Goal: Task Accomplishment & Management: Manage account settings

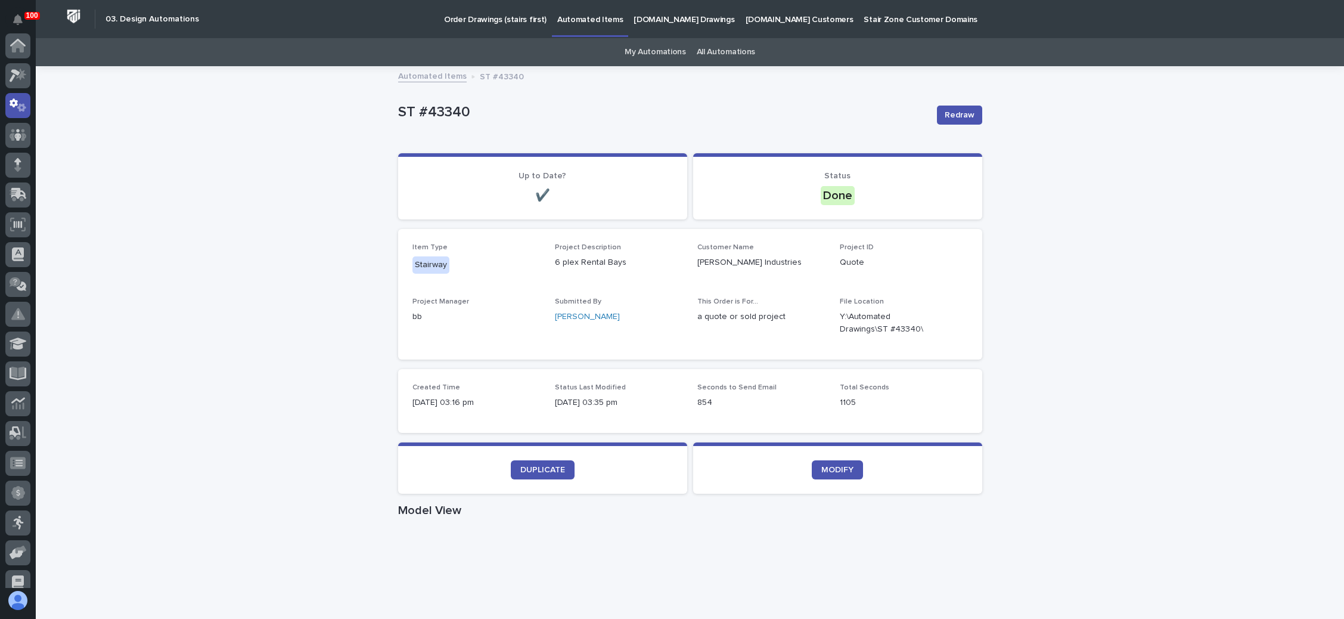
scroll to position [59, 0]
drag, startPoint x: 0, startPoint y: 0, endPoint x: 496, endPoint y: 14, distance: 496.1
click at [496, 14] on p "Order Drawings (stairs first)" at bounding box center [495, 12] width 103 height 25
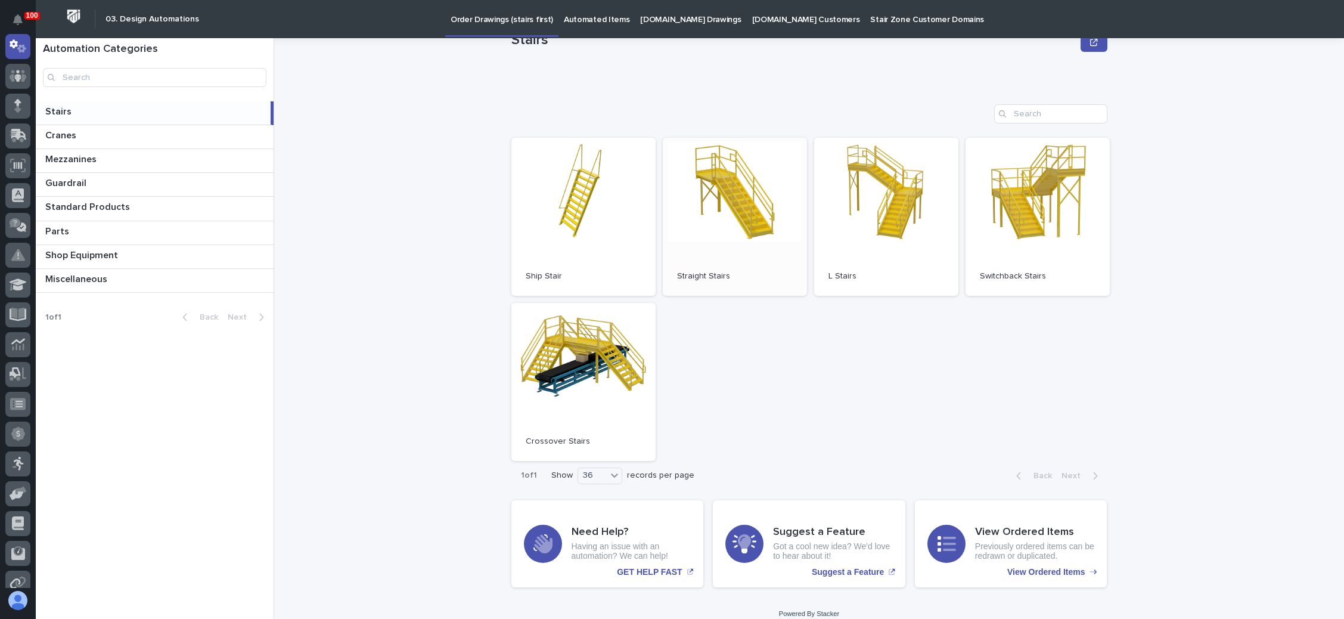
scroll to position [54, 0]
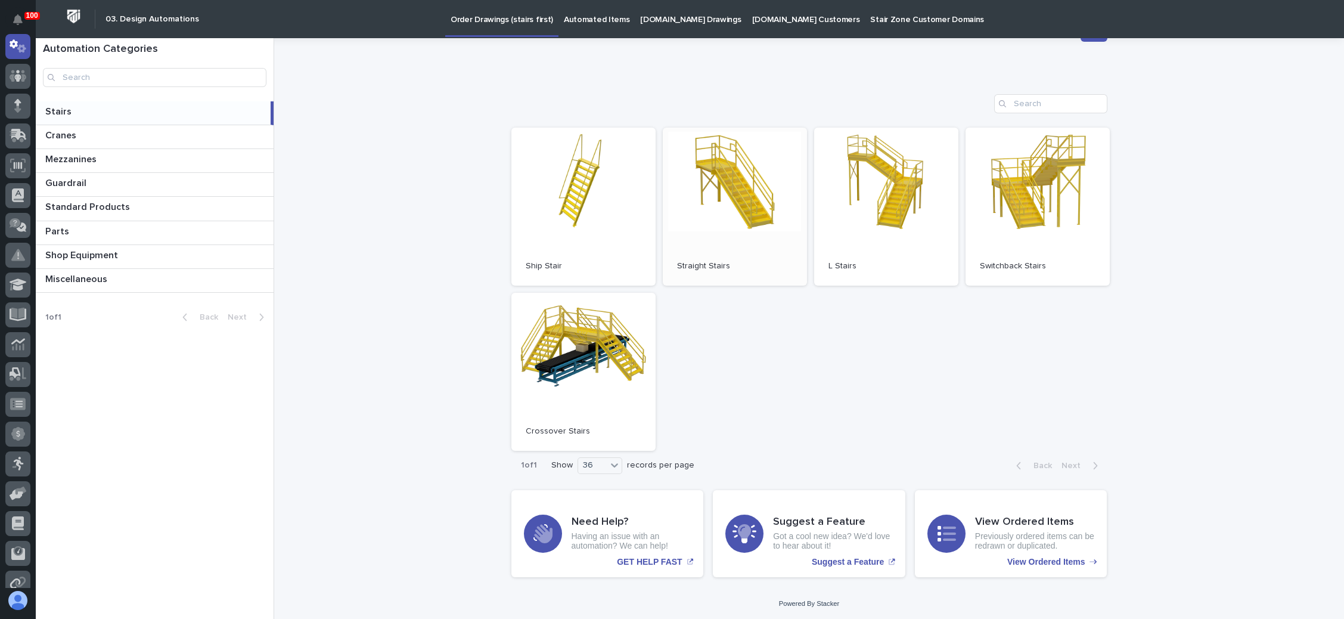
click at [724, 222] on link "Open" at bounding box center [735, 207] width 144 height 158
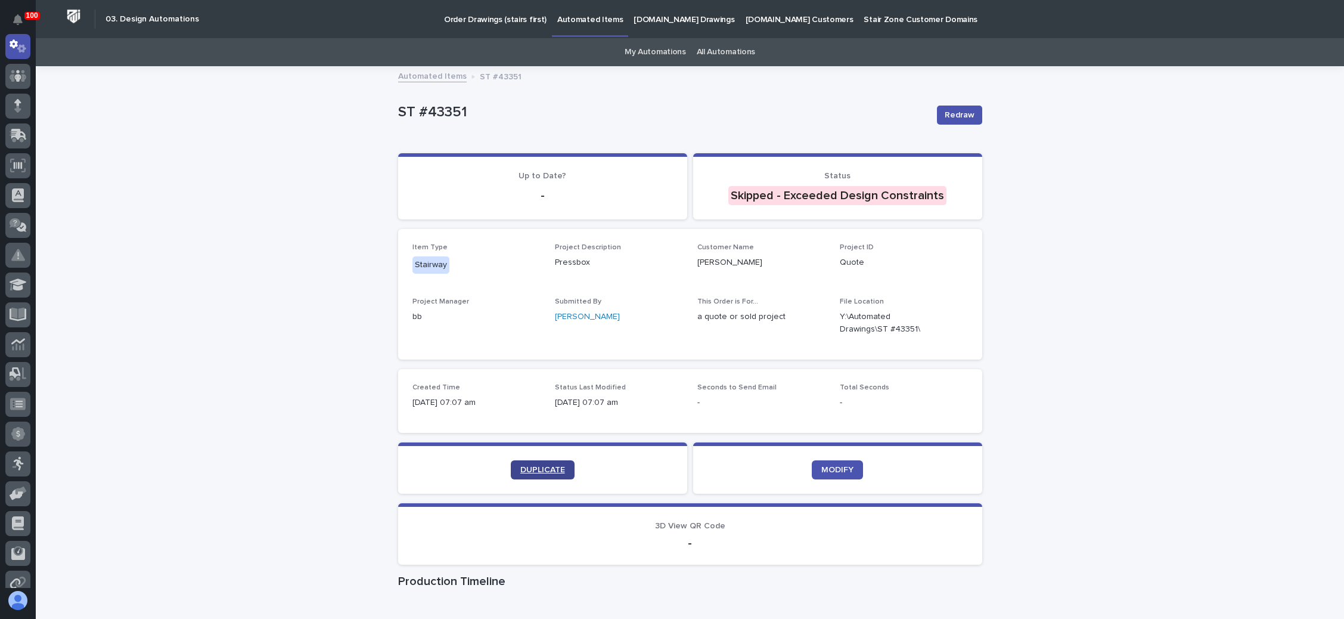
click at [545, 467] on span "DUPLICATE" at bounding box center [542, 469] width 45 height 8
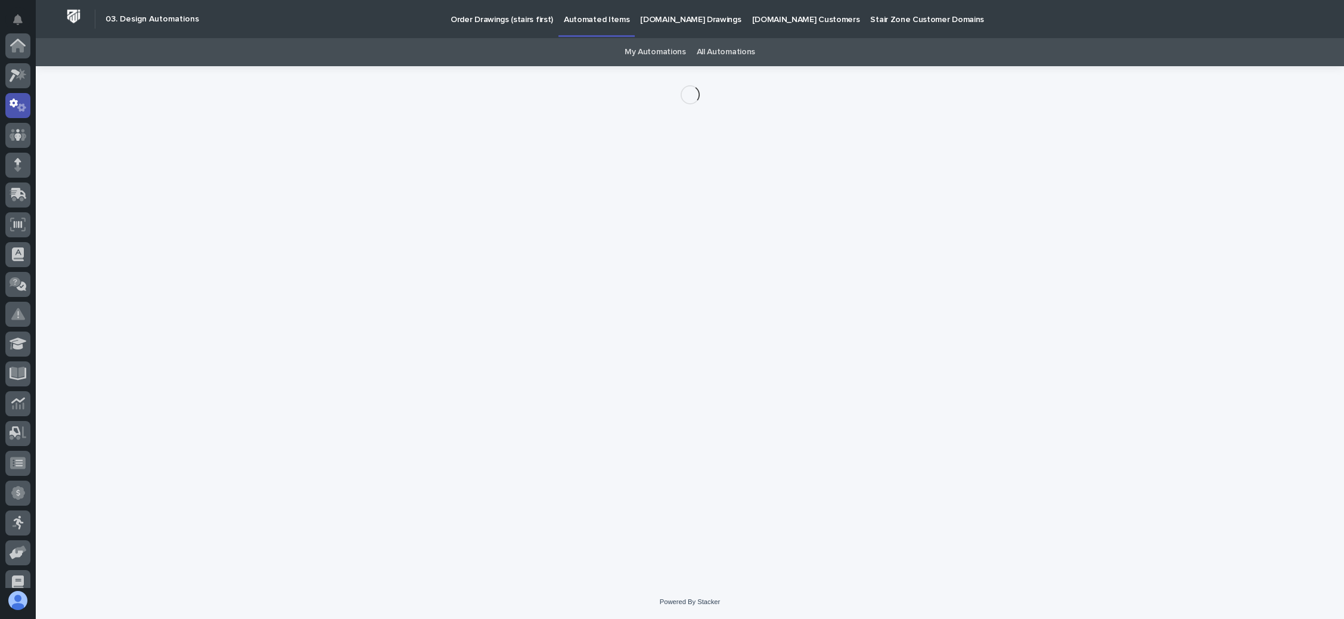
scroll to position [59, 0]
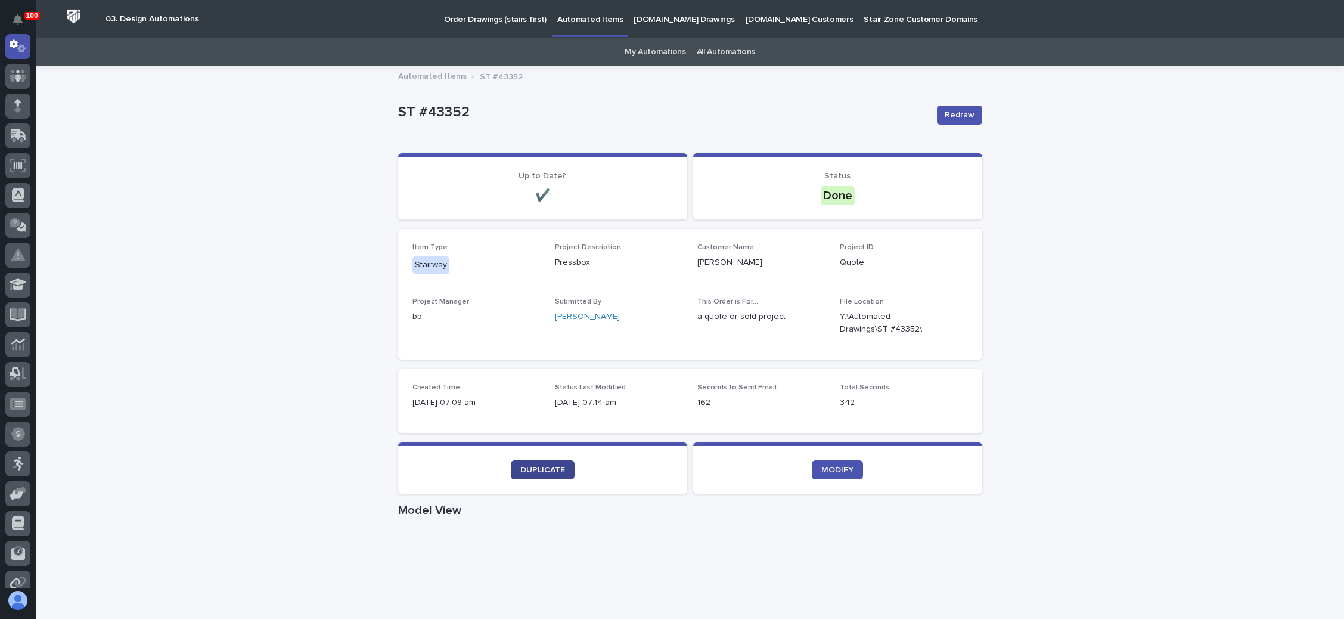
click at [520, 467] on span "DUPLICATE" at bounding box center [542, 469] width 45 height 8
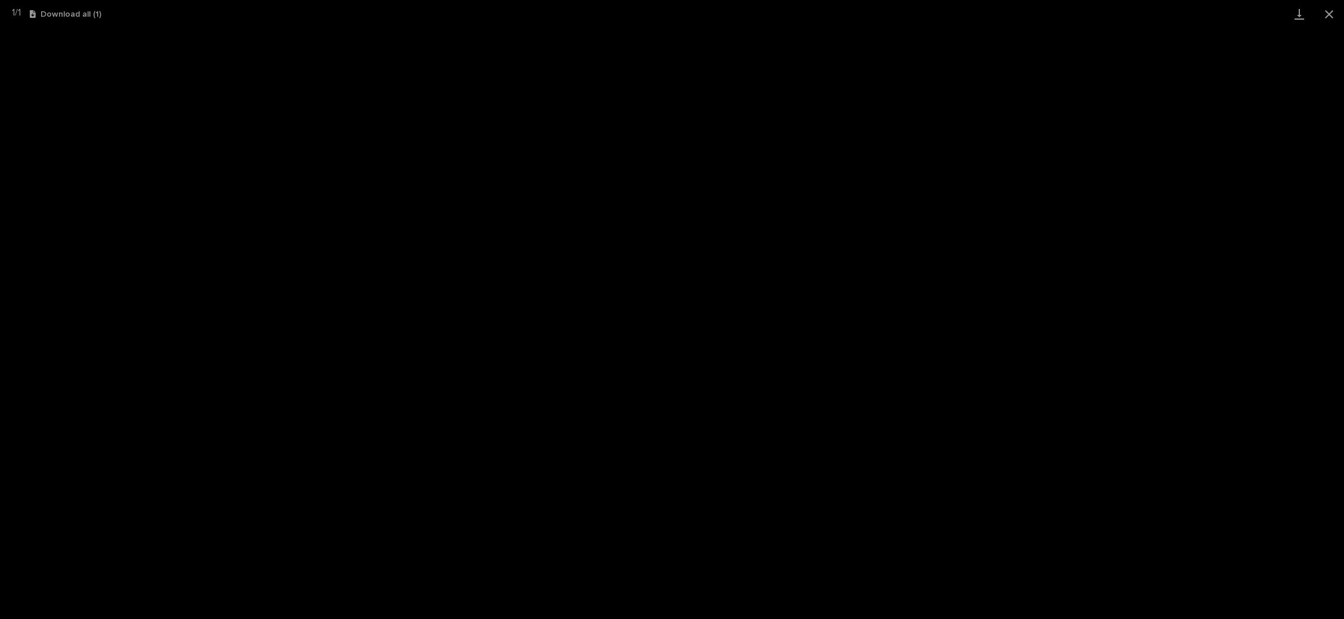
scroll to position [29, 0]
click at [1326, 15] on button "Close gallery" at bounding box center [1329, 14] width 30 height 28
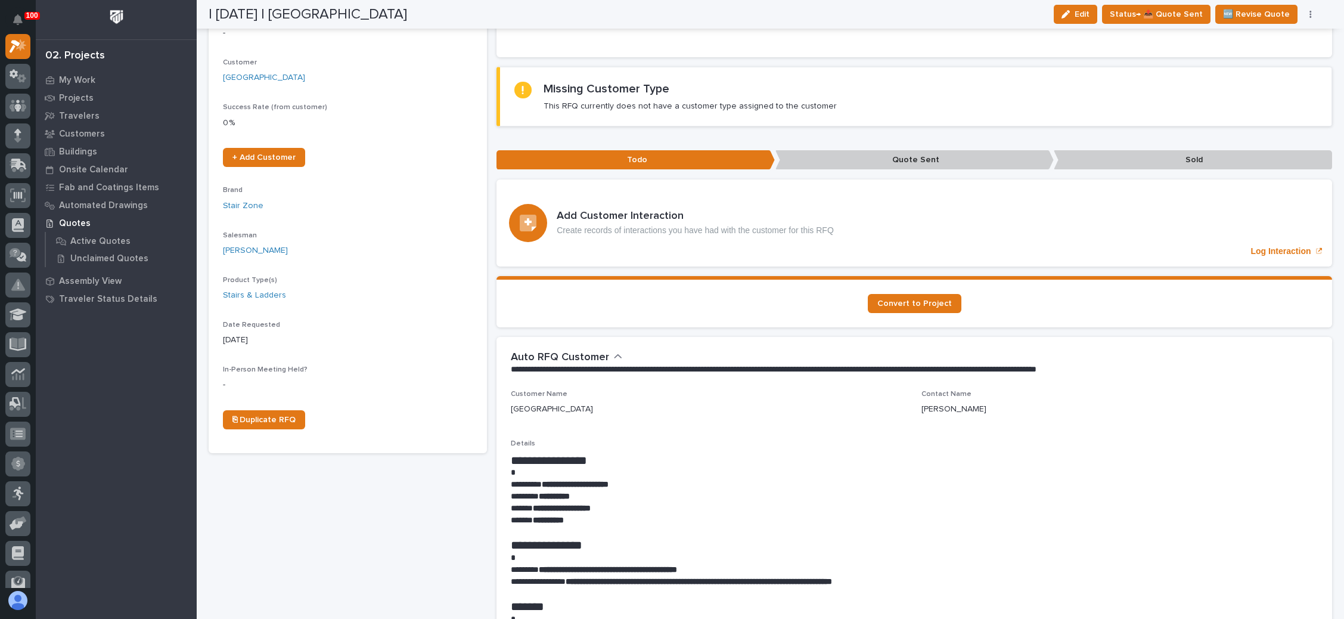
scroll to position [0, 0]
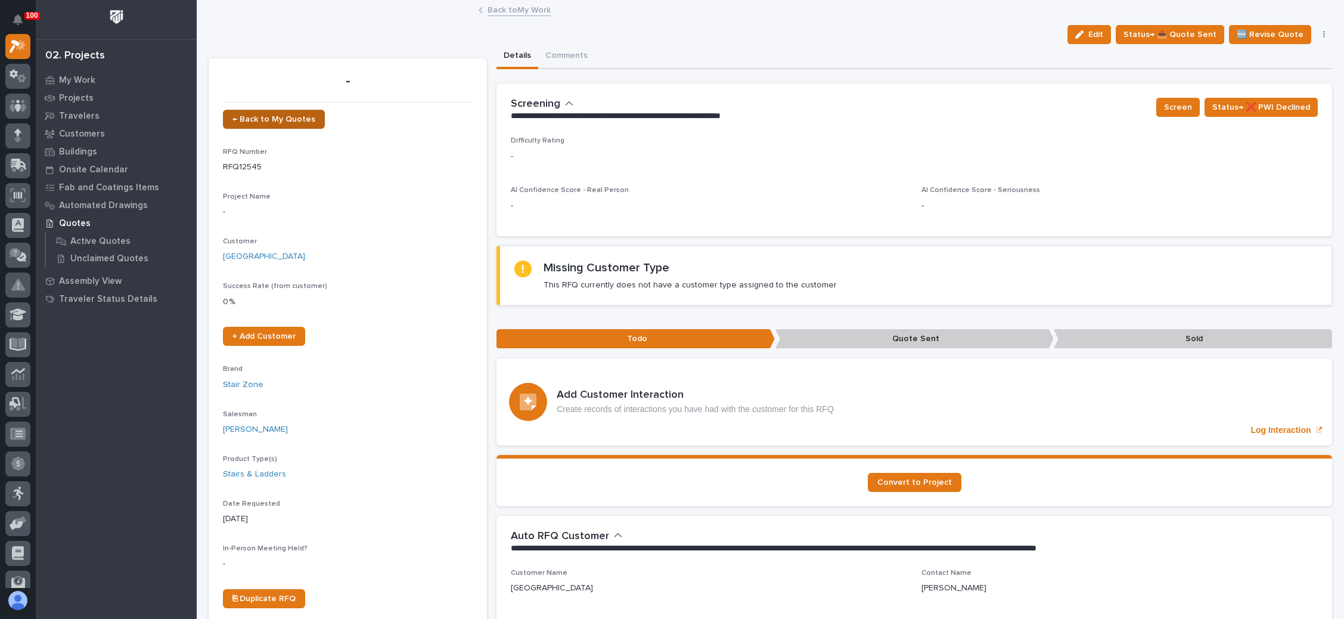
click at [296, 117] on span "← Back to My Quotes" at bounding box center [273, 119] width 83 height 8
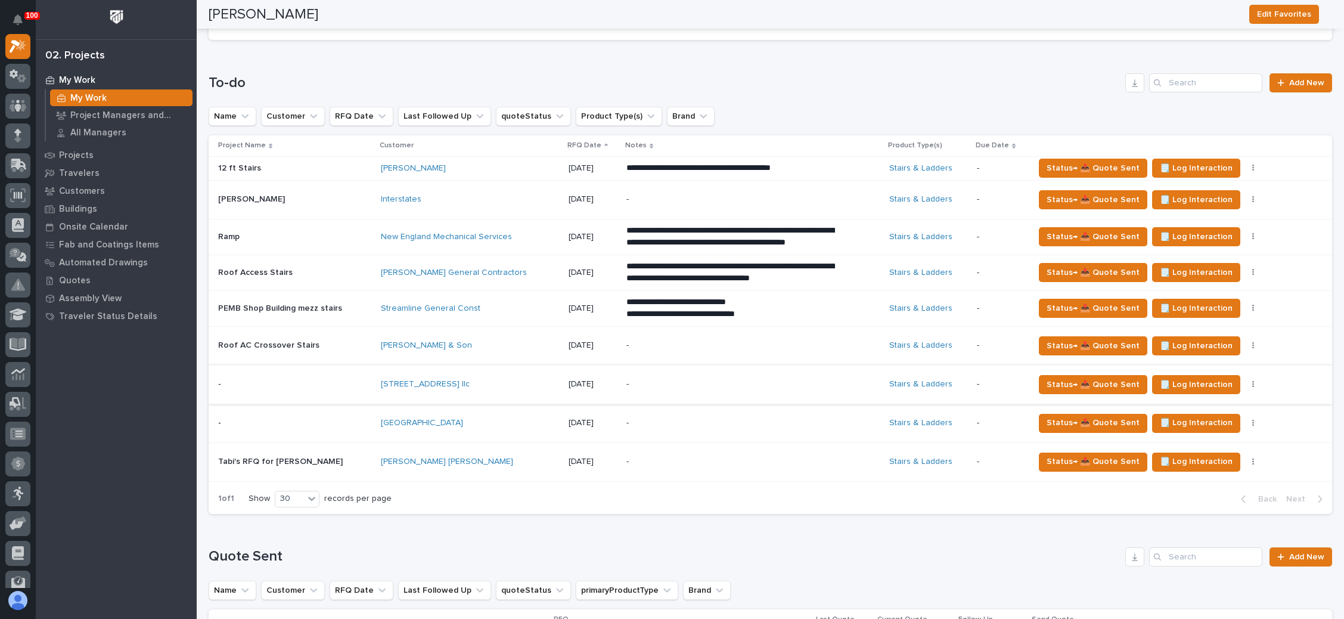
scroll to position [550, 0]
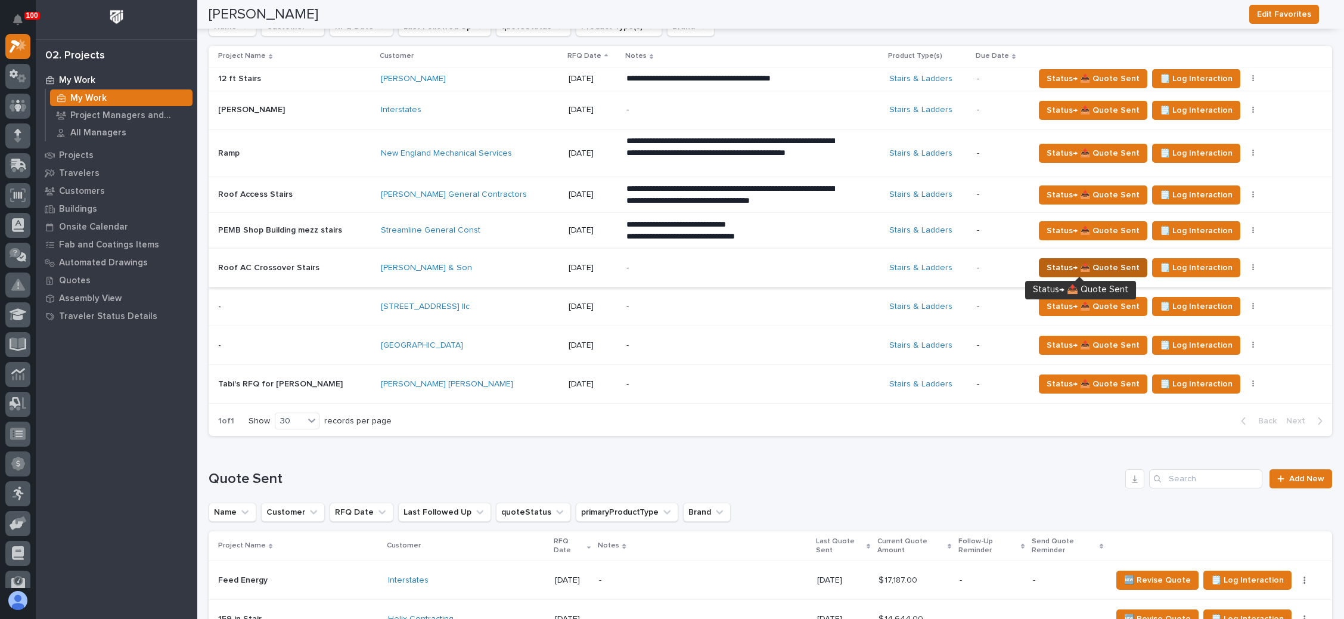
click at [1067, 262] on span "Status→ 📤 Quote Sent" at bounding box center [1093, 267] width 93 height 14
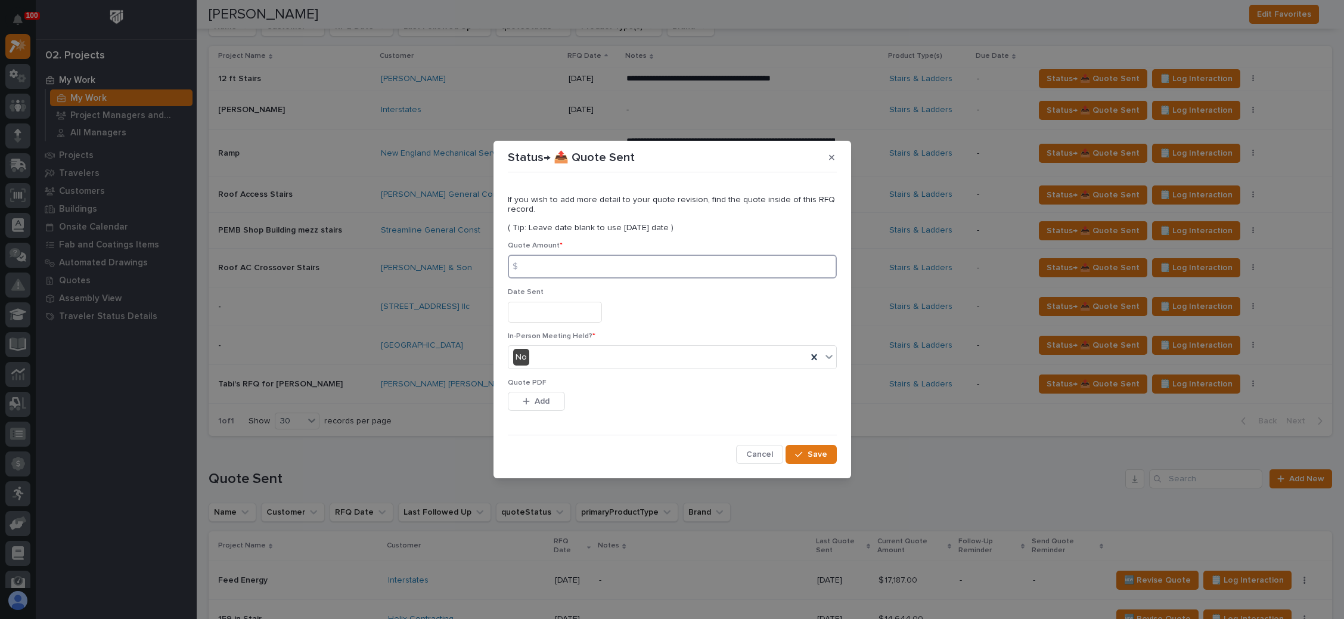
click at [577, 274] on input at bounding box center [672, 266] width 329 height 24
click at [557, 265] on input at bounding box center [672, 266] width 329 height 24
type input "18892"
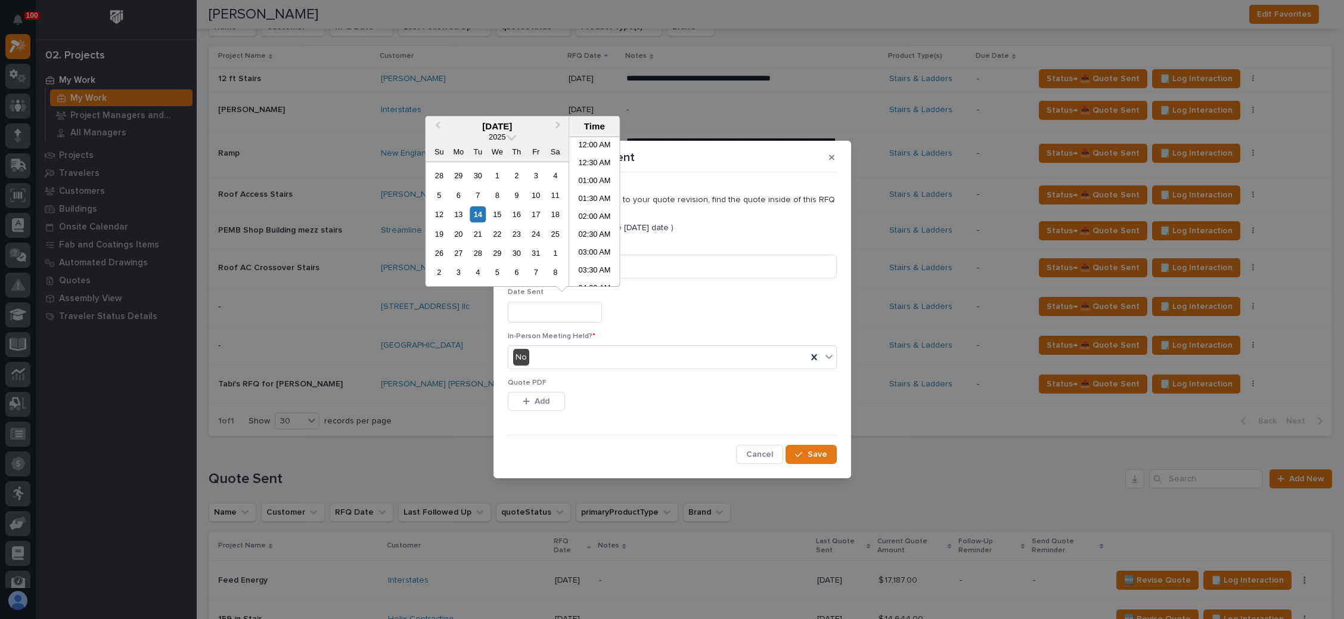
click at [555, 315] on input "text" at bounding box center [555, 312] width 94 height 21
click at [477, 215] on div "14" at bounding box center [478, 214] width 16 height 16
type input "**********"
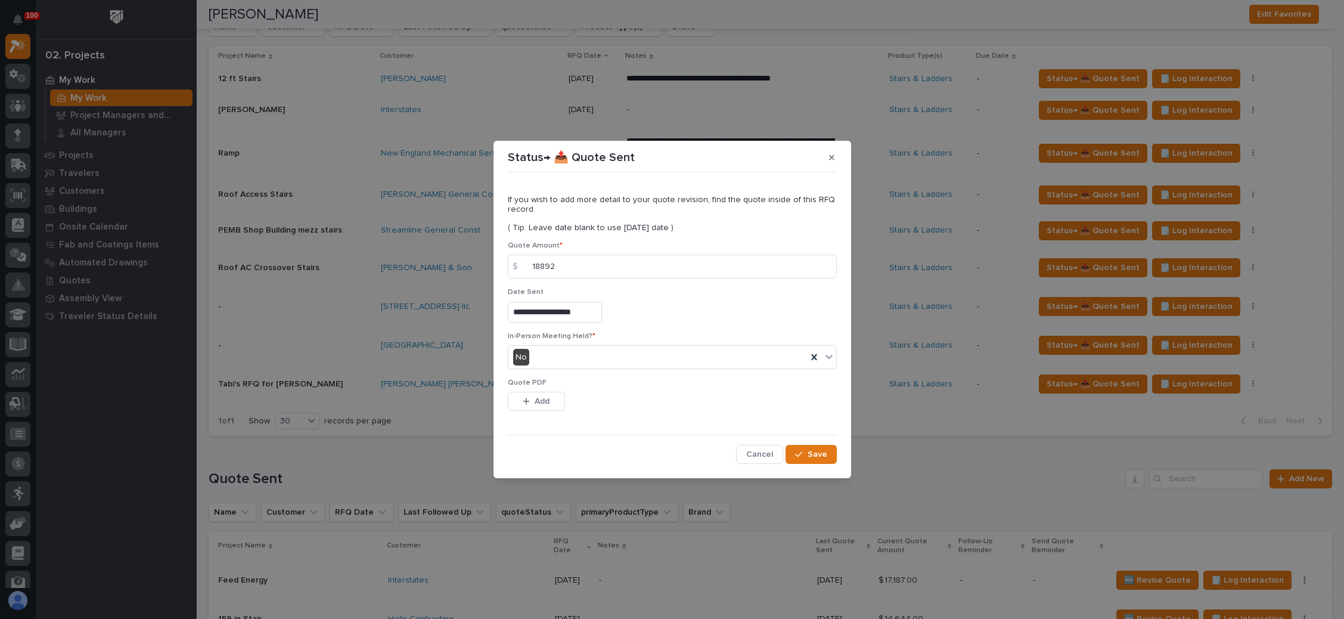
drag, startPoint x: 536, startPoint y: 395, endPoint x: 601, endPoint y: 384, distance: 65.8
click at [536, 396] on span "Add" at bounding box center [542, 401] width 15 height 11
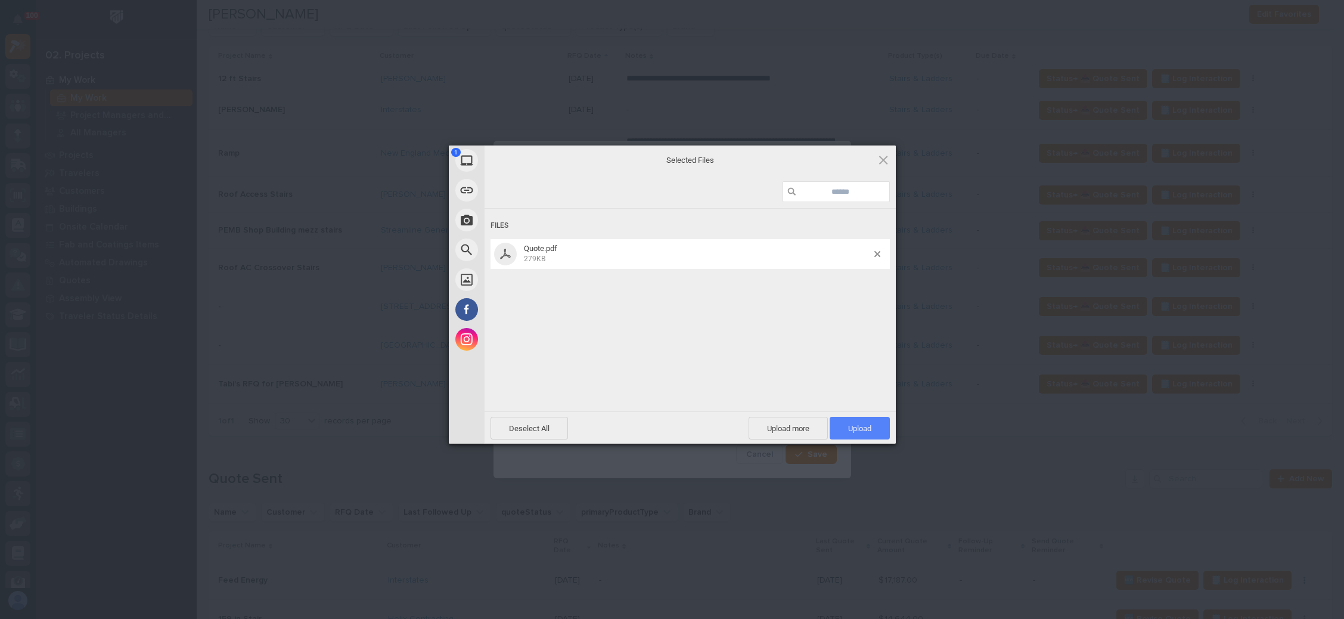
click at [854, 424] on span "Upload 1" at bounding box center [859, 428] width 23 height 9
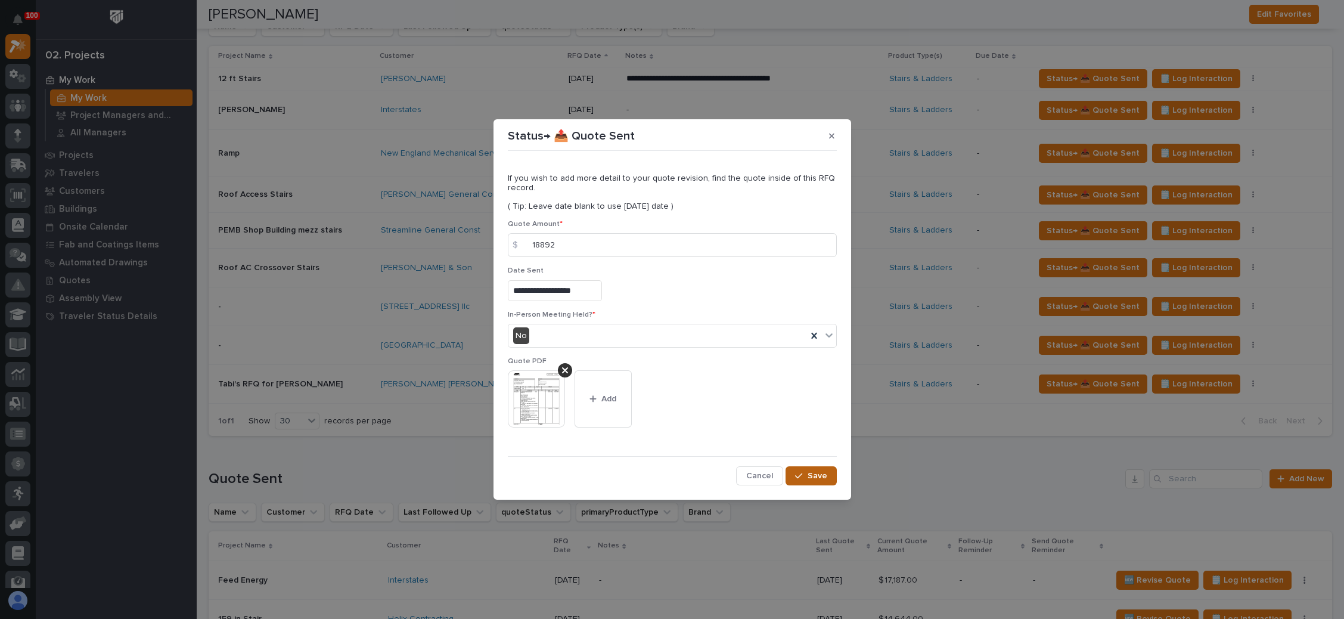
click at [815, 477] on span "Save" at bounding box center [818, 475] width 20 height 11
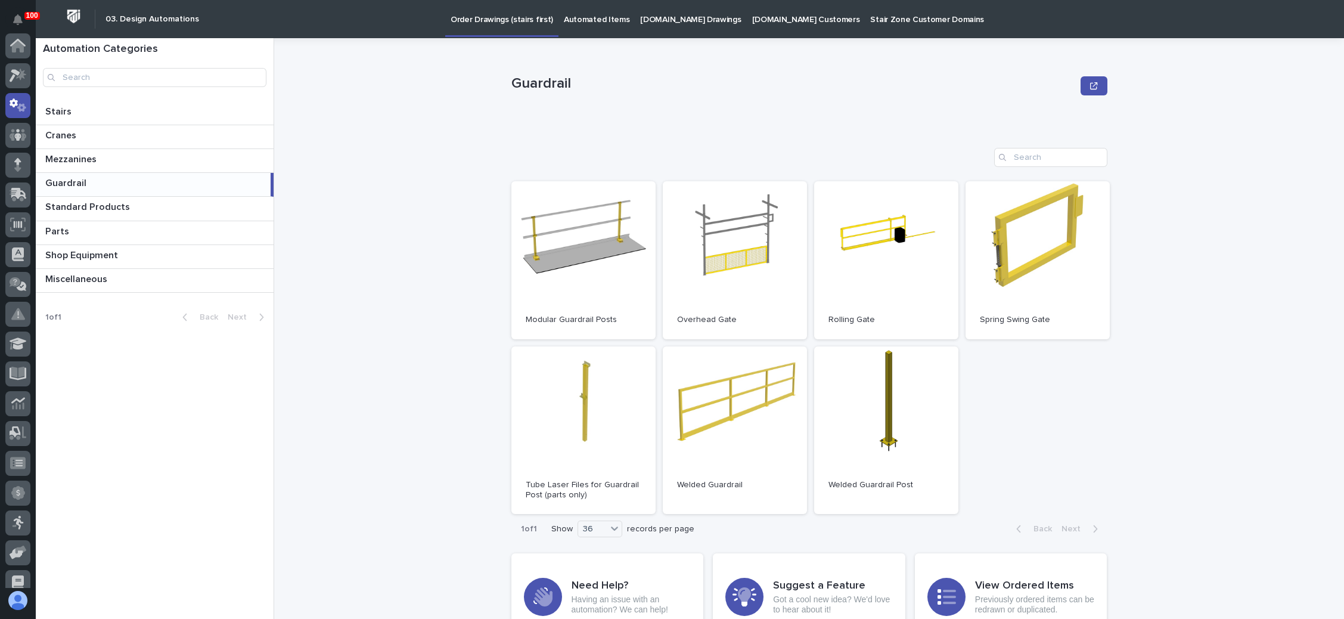
scroll to position [59, 0]
click at [688, 17] on p "StairZone.com Drawings" at bounding box center [690, 12] width 101 height 25
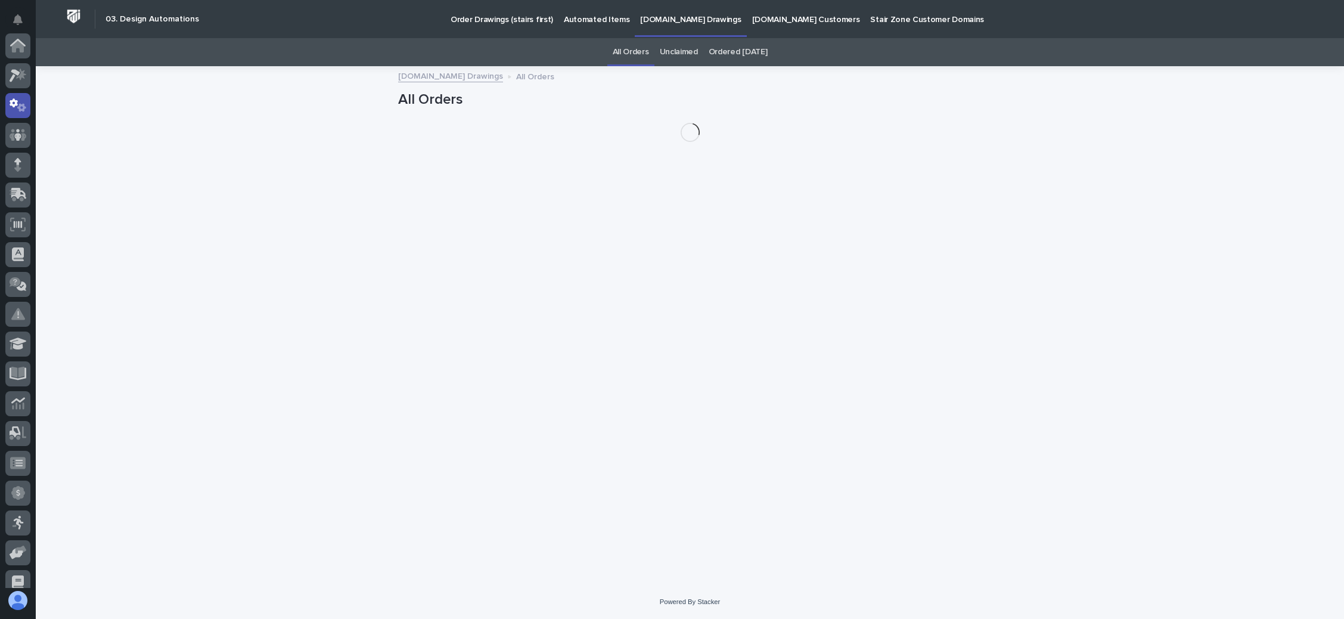
scroll to position [59, 0]
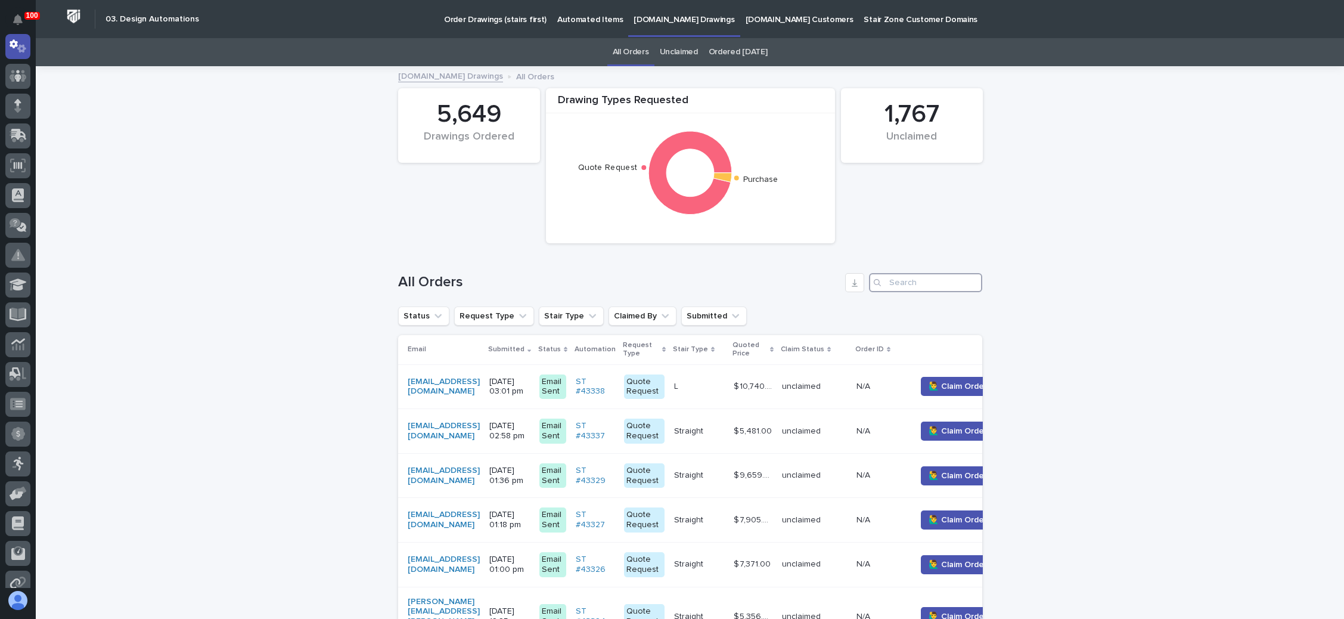
click at [909, 284] on input "Search" at bounding box center [925, 282] width 113 height 19
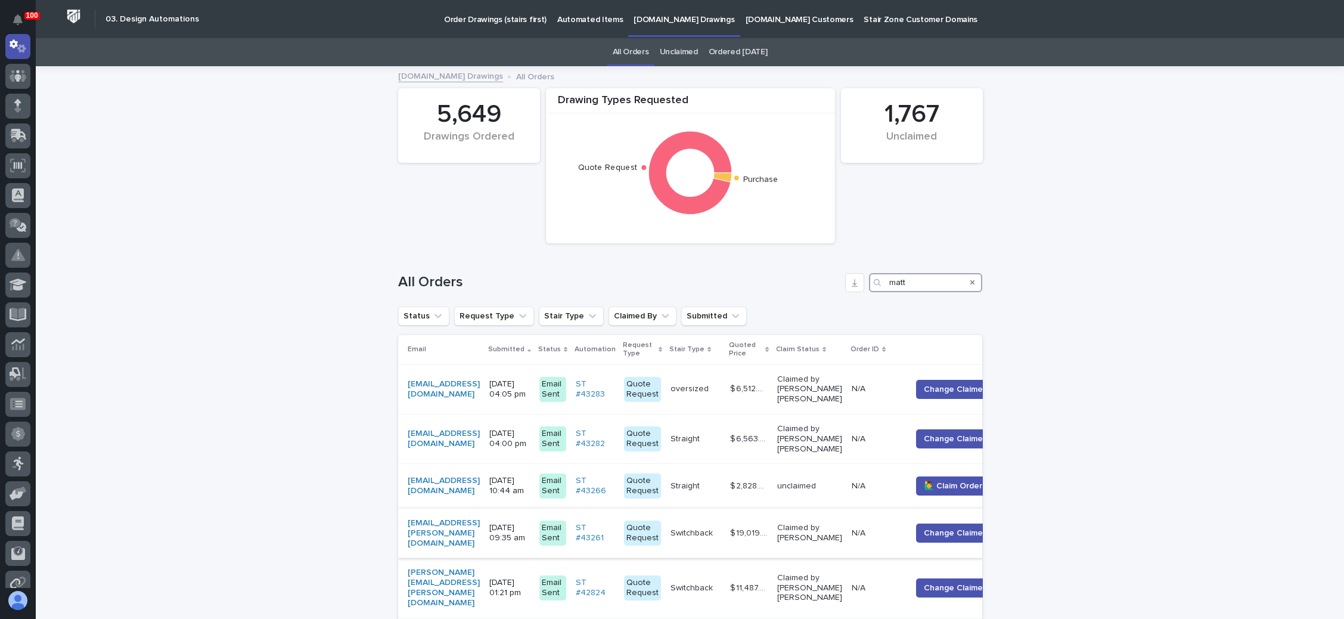
type input "matt"
click at [715, 528] on p "Switchback" at bounding box center [692, 532] width 45 height 13
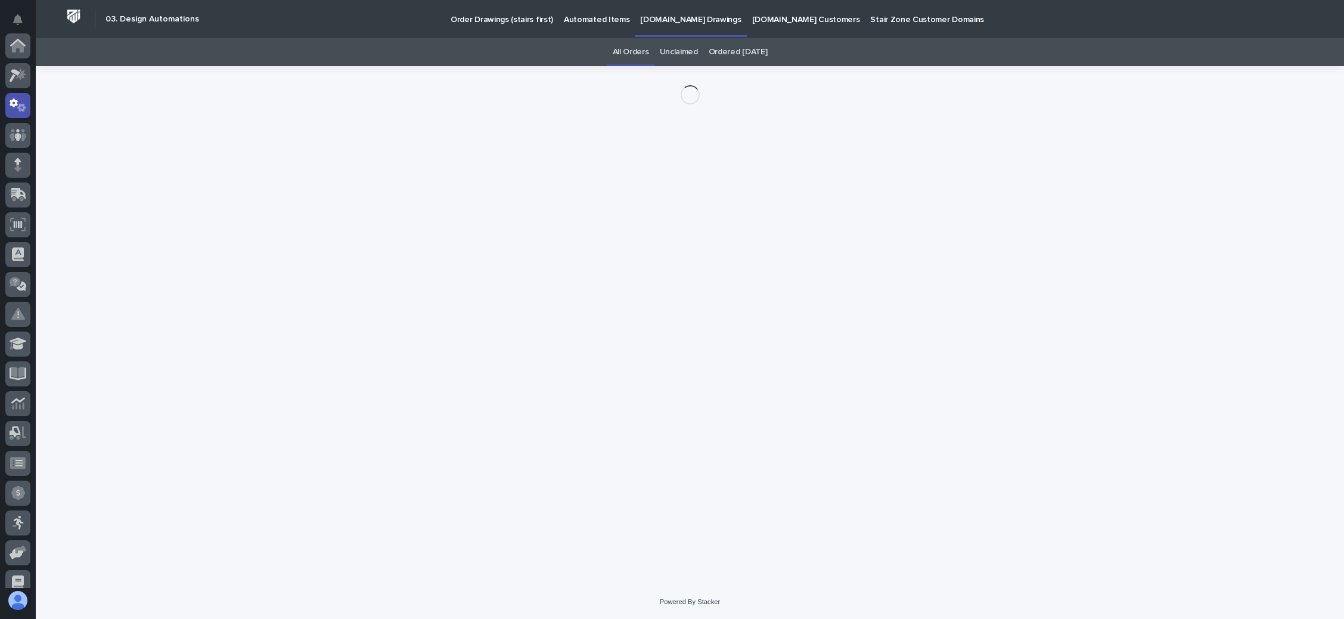
scroll to position [59, 0]
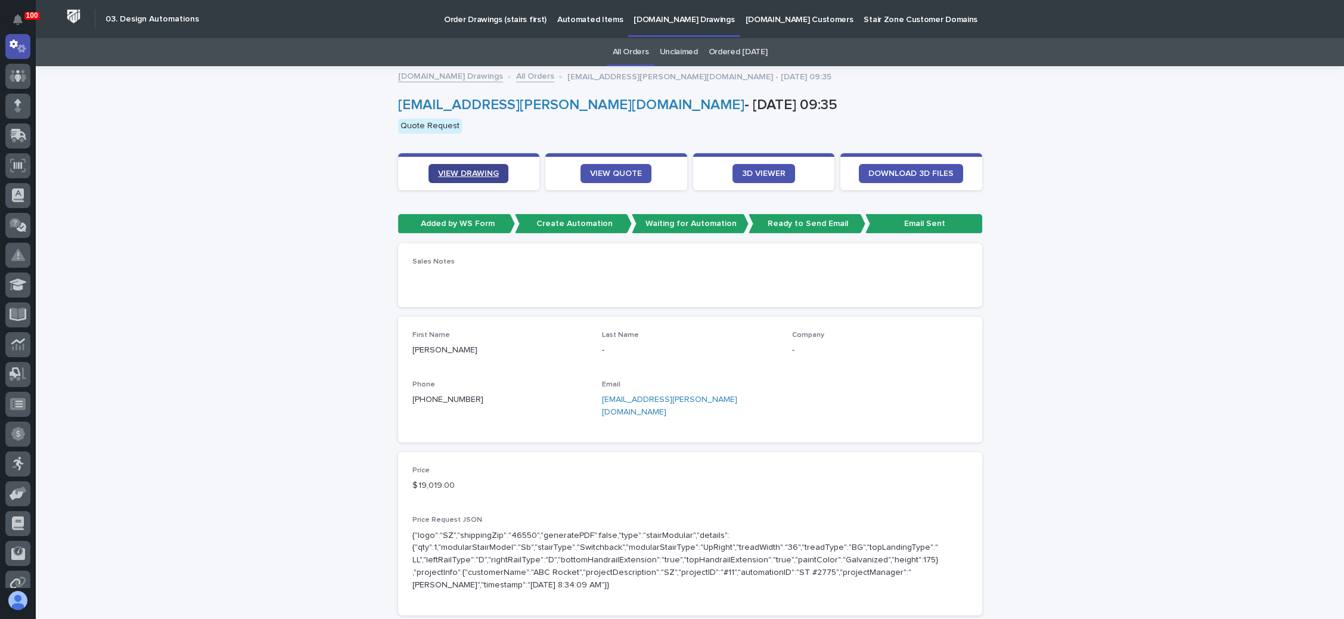
click at [453, 168] on link "VIEW DRAWING" at bounding box center [469, 173] width 80 height 19
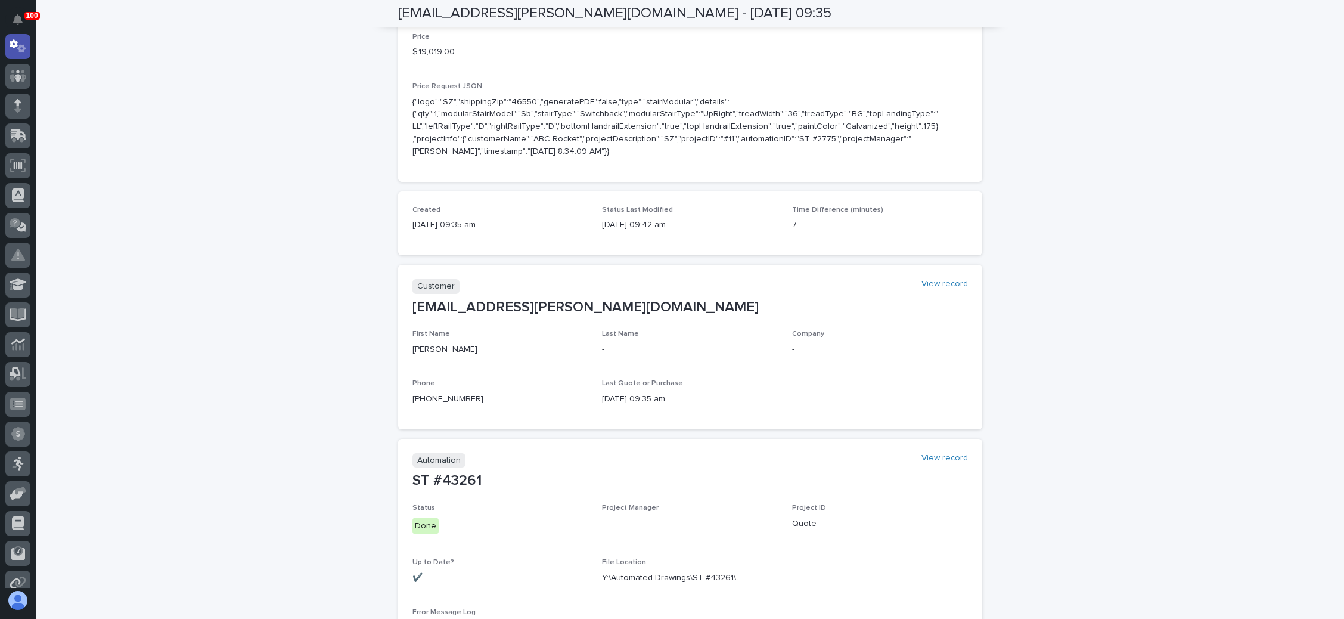
scroll to position [536, 0]
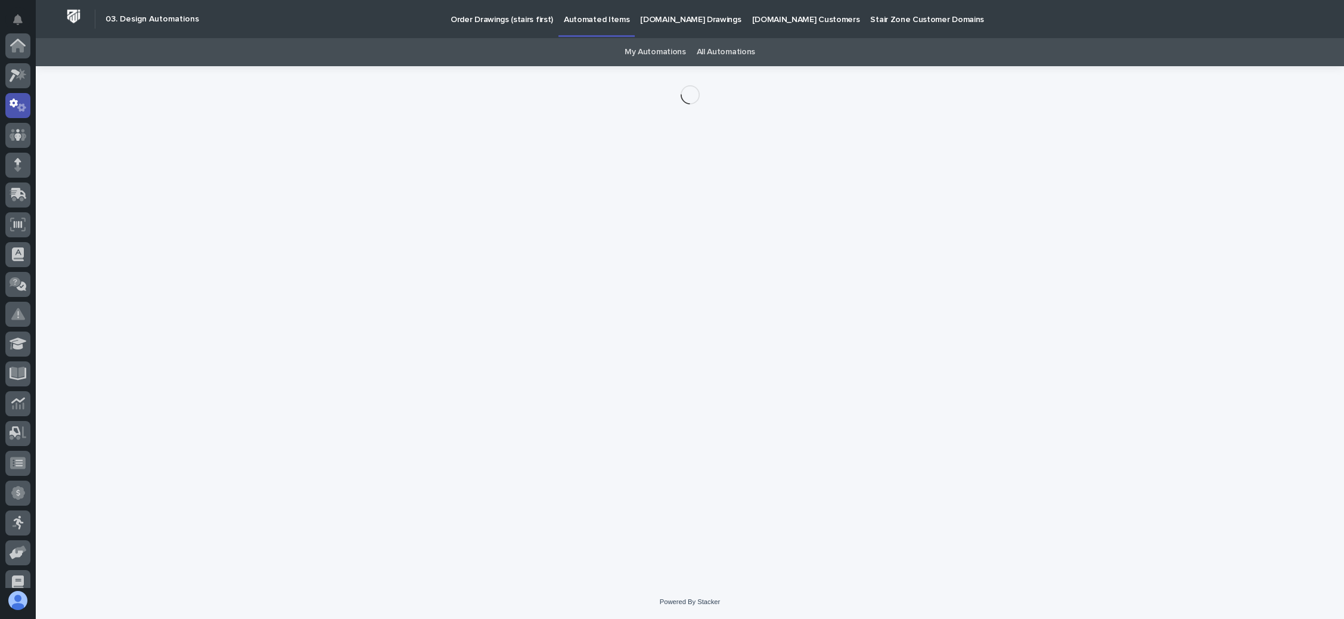
scroll to position [59, 0]
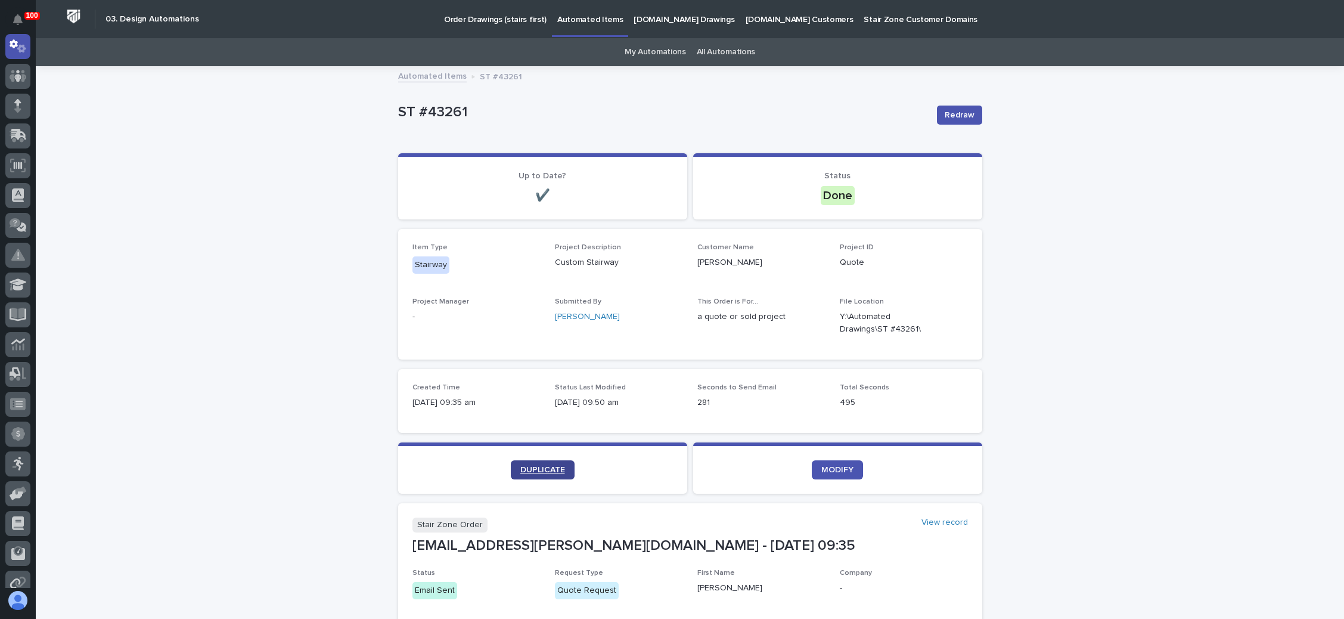
click at [548, 465] on span "DUPLICATE" at bounding box center [542, 469] width 45 height 8
